Goal: Transaction & Acquisition: Purchase product/service

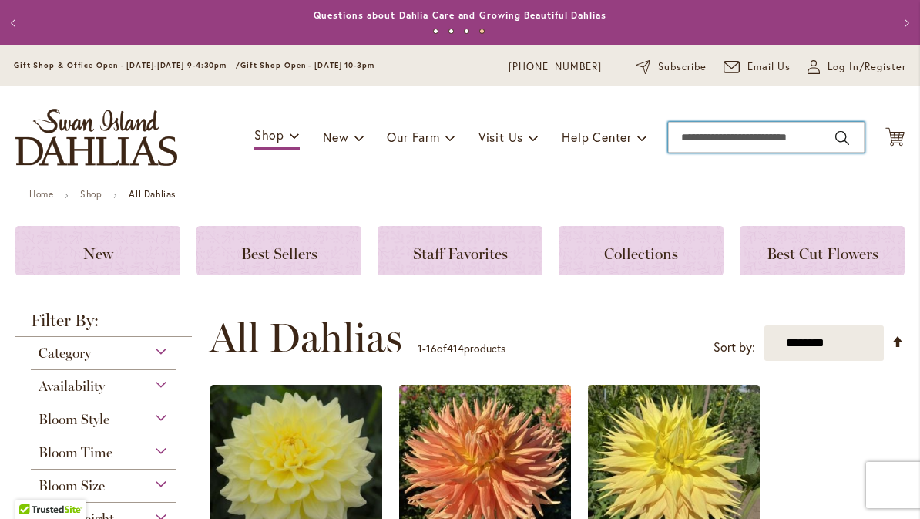
click at [703, 138] on input "Search" at bounding box center [766, 137] width 197 height 31
type input "**********"
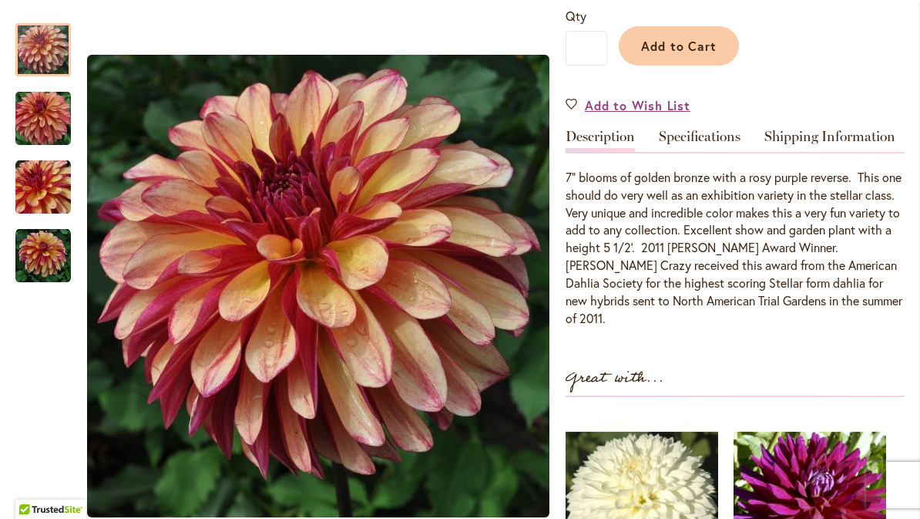
scroll to position [385, 0]
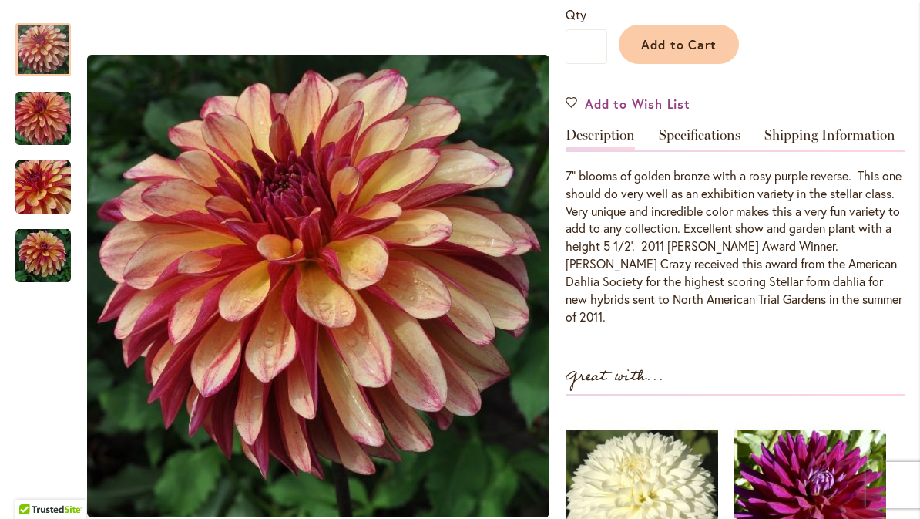
click at [708, 142] on link "Specifications" at bounding box center [700, 139] width 82 height 22
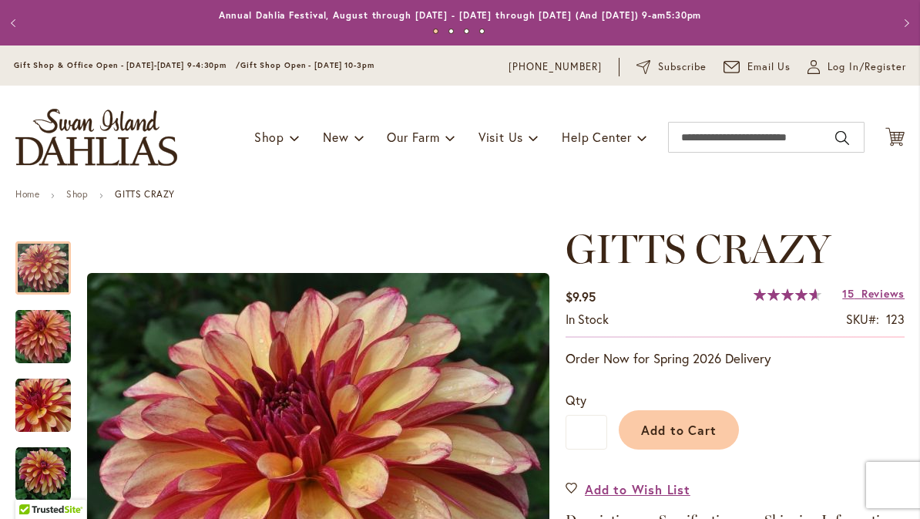
scroll to position [0, 0]
click at [691, 133] on input "Search" at bounding box center [766, 137] width 197 height 31
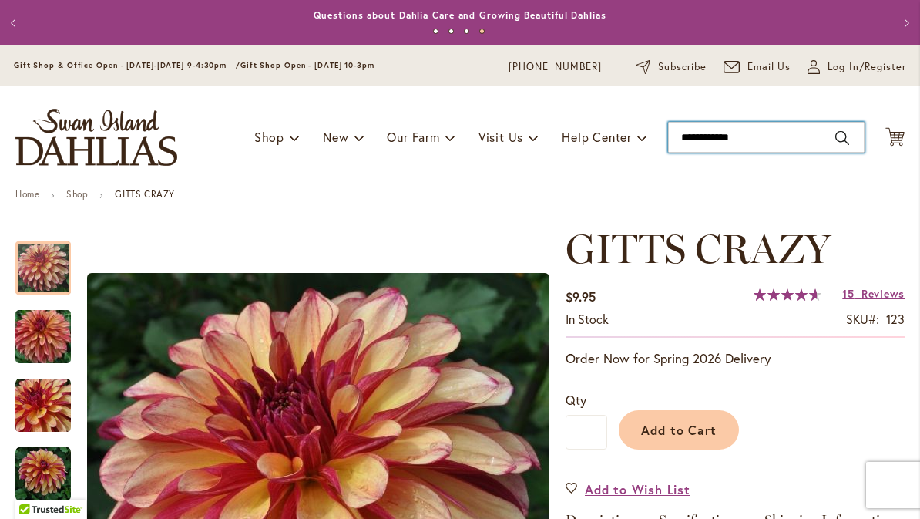
type input "**********"
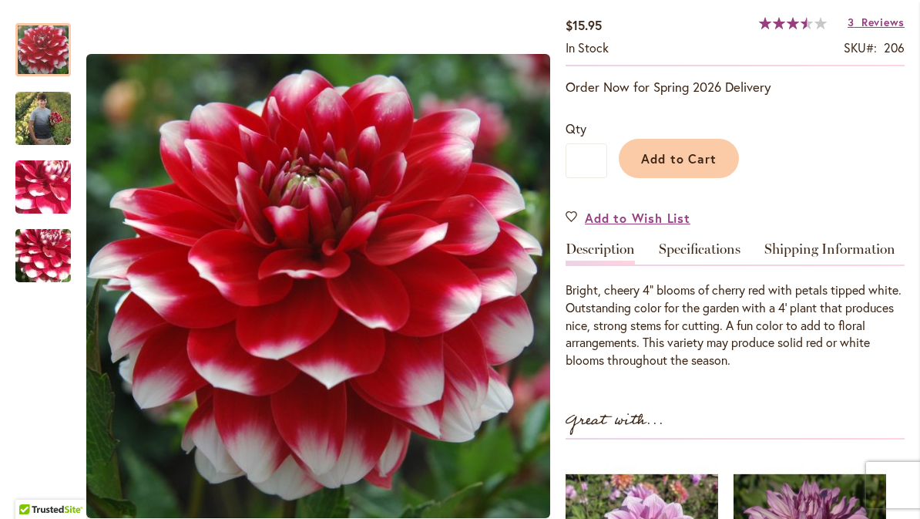
scroll to position [273, 0]
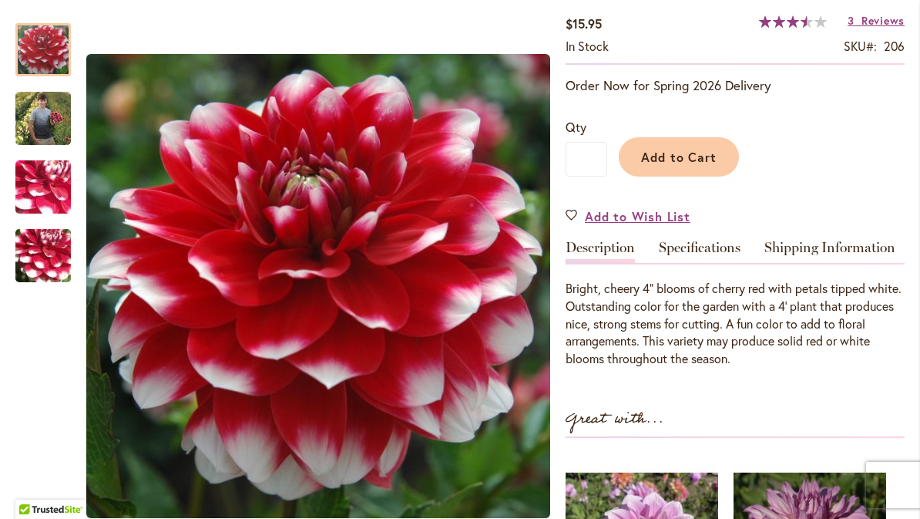
click at [714, 263] on link "Specifications" at bounding box center [700, 251] width 82 height 22
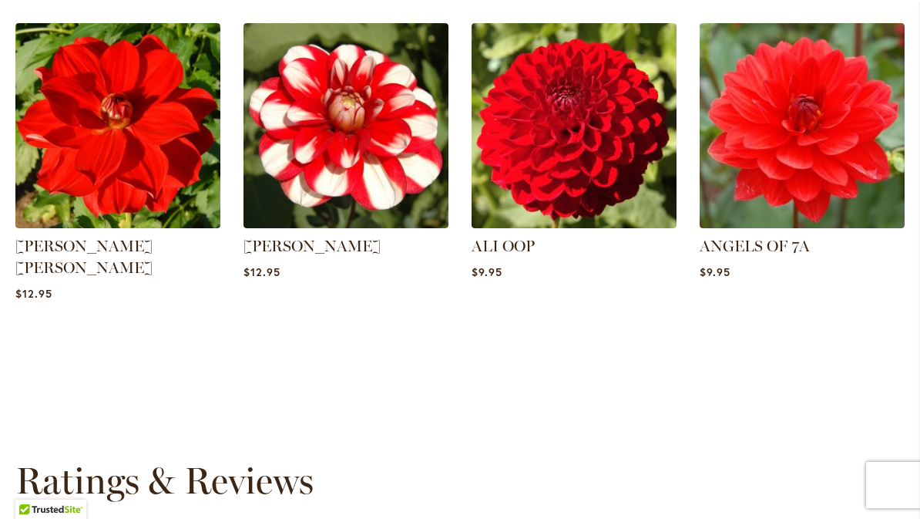
scroll to position [1374, 0]
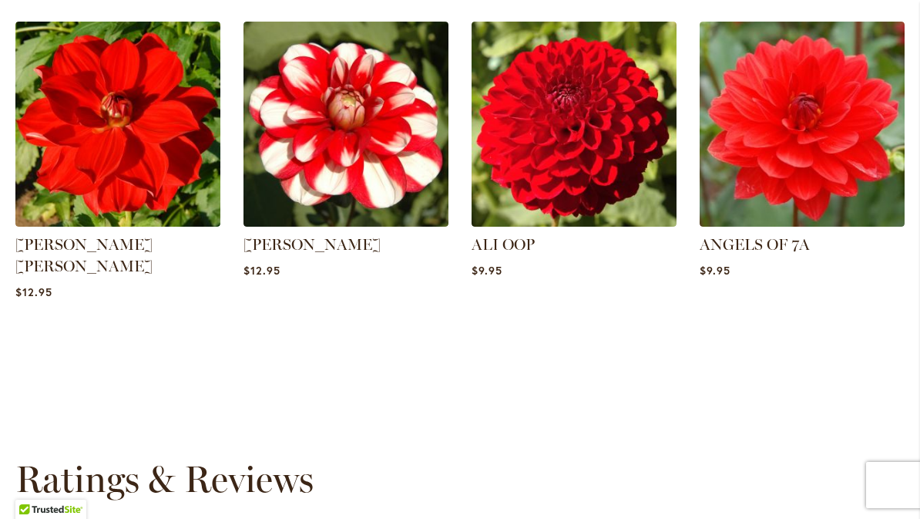
click at [344, 186] on img at bounding box center [346, 124] width 205 height 205
